Goal: Navigation & Orientation: Find specific page/section

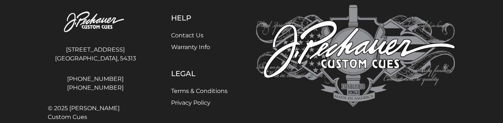
scroll to position [1356, 0]
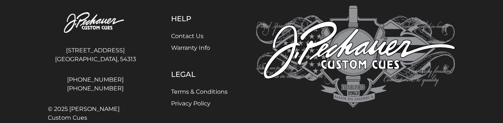
click at [185, 37] on link "Contact Us" at bounding box center [187, 35] width 32 height 7
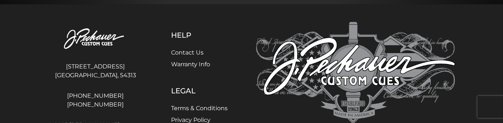
scroll to position [480, 0]
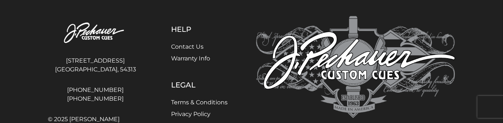
click at [181, 46] on link "Contact Us" at bounding box center [187, 46] width 32 height 7
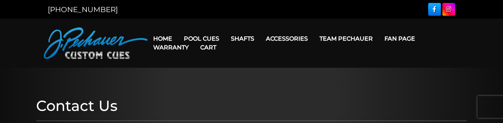
click at [165, 39] on link "Warranty" at bounding box center [171, 47] width 47 height 19
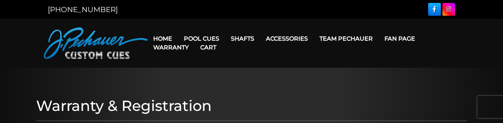
click at [159, 36] on link "Home" at bounding box center [163, 38] width 31 height 19
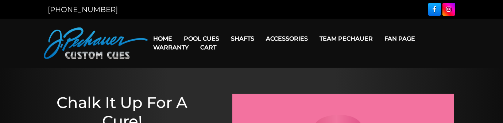
click at [112, 55] on img at bounding box center [96, 42] width 104 height 31
click at [67, 38] on img at bounding box center [96, 42] width 104 height 31
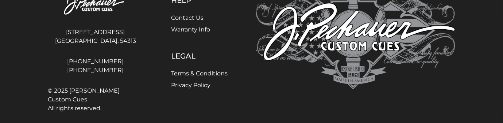
scroll to position [1391, 0]
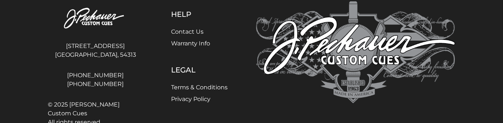
scroll to position [1391, 0]
